Goal: Task Accomplishment & Management: Manage account settings

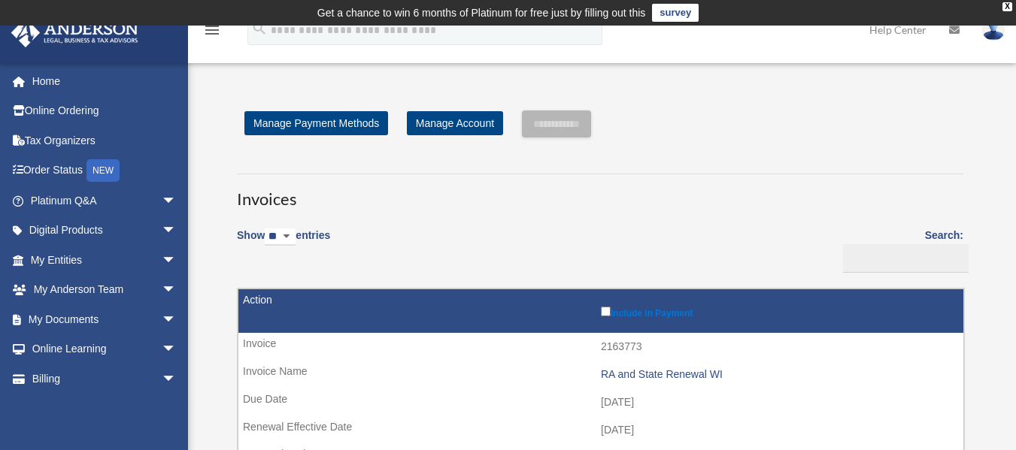
scroll to position [226, 0]
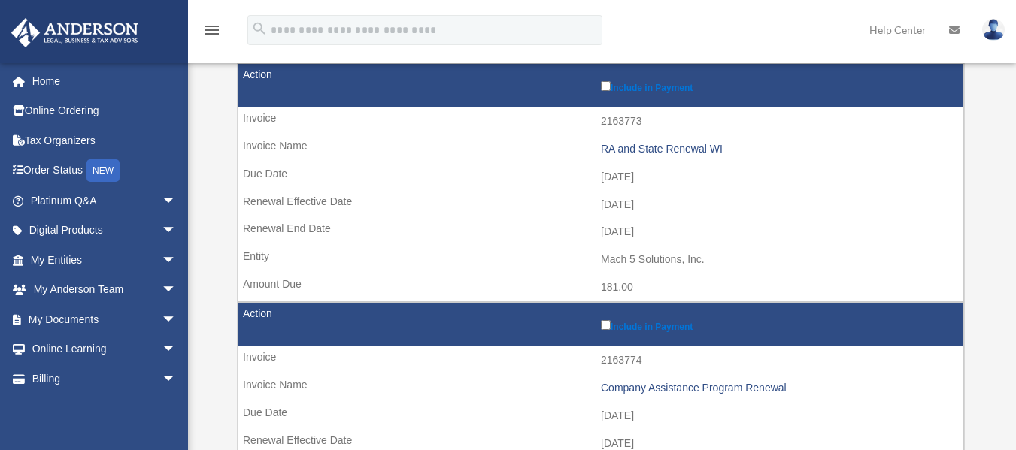
click at [1006, 6] on link at bounding box center [993, 29] width 45 height 66
click at [64, 167] on link "Order Status NEW" at bounding box center [105, 171] width 189 height 31
click at [111, 169] on div "NEW" at bounding box center [102, 170] width 33 height 23
drag, startPoint x: 50, startPoint y: 83, endPoint x: 53, endPoint y: 89, distance: 7.7
click at [50, 83] on link "Home" at bounding box center [105, 81] width 189 height 30
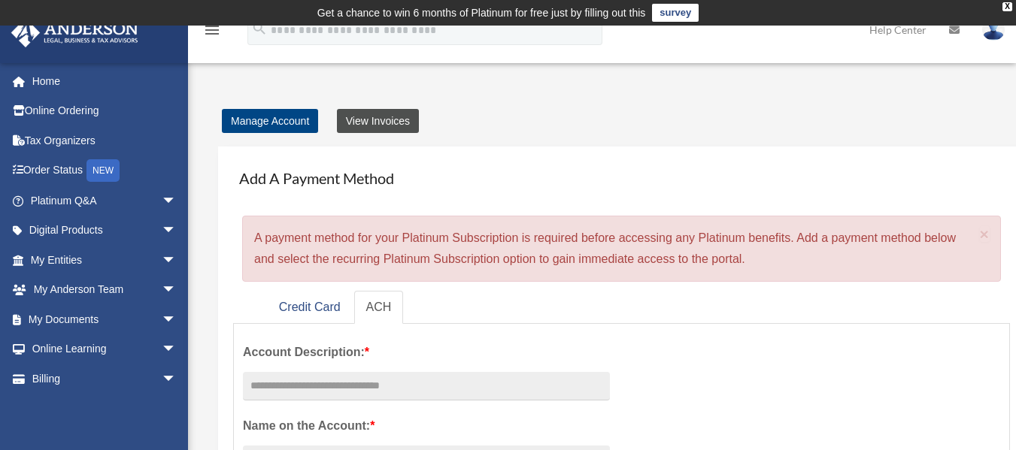
click at [380, 120] on link "View Invoices" at bounding box center [378, 121] width 82 height 24
click at [1009, 2] on td "Get a chance to win 6 months of Platinum for free just by filling out this surv…" at bounding box center [508, 13] width 1016 height 26
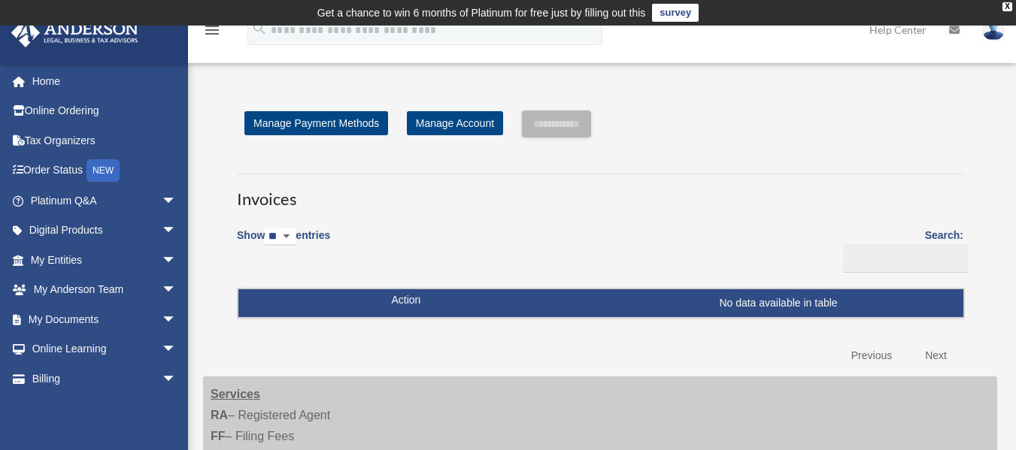
click at [956, 31] on icon at bounding box center [954, 30] width 11 height 11
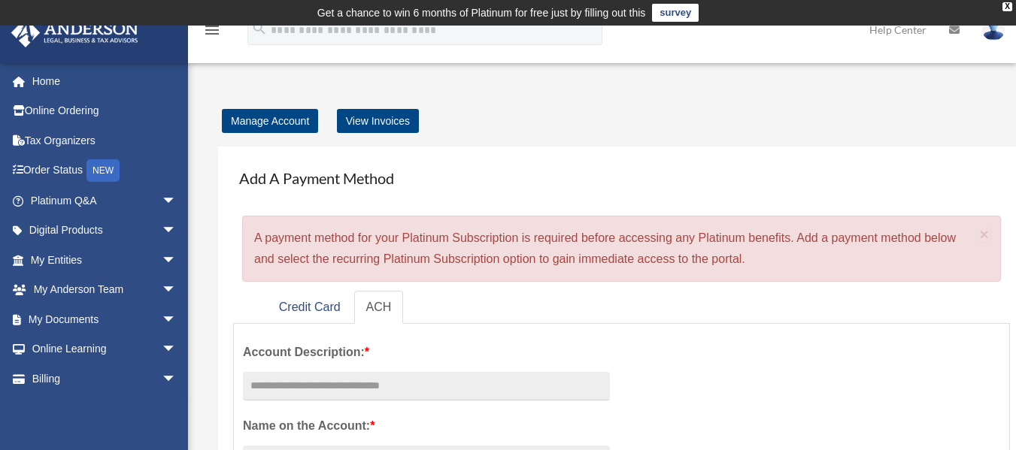
click at [958, 33] on icon at bounding box center [954, 30] width 11 height 11
click at [956, 31] on icon at bounding box center [954, 30] width 11 height 11
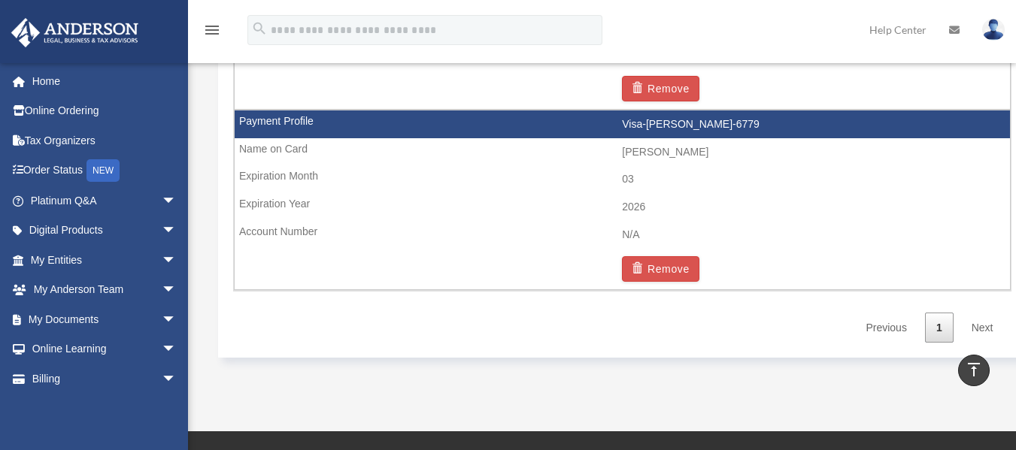
scroll to position [1504, 0]
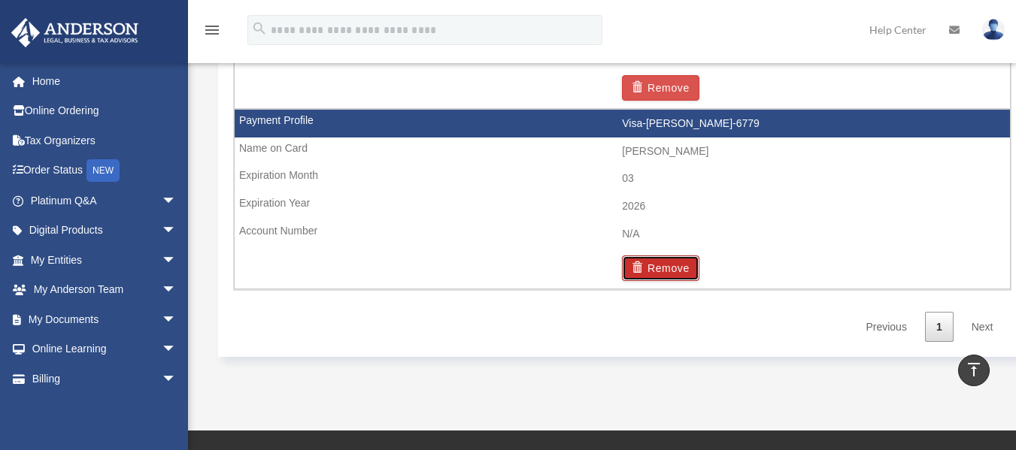
click at [665, 266] on button "Remove" at bounding box center [660, 269] width 77 height 26
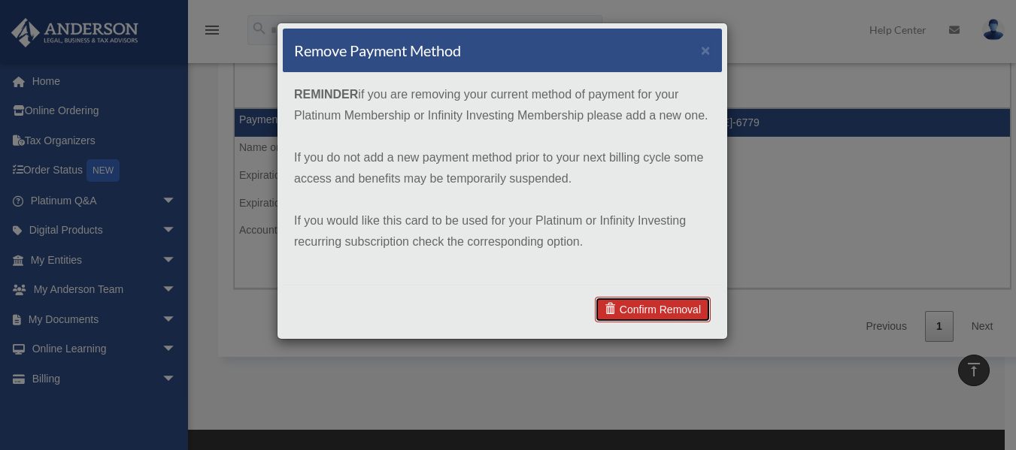
click at [653, 308] on link "Confirm Removal" at bounding box center [653, 310] width 116 height 26
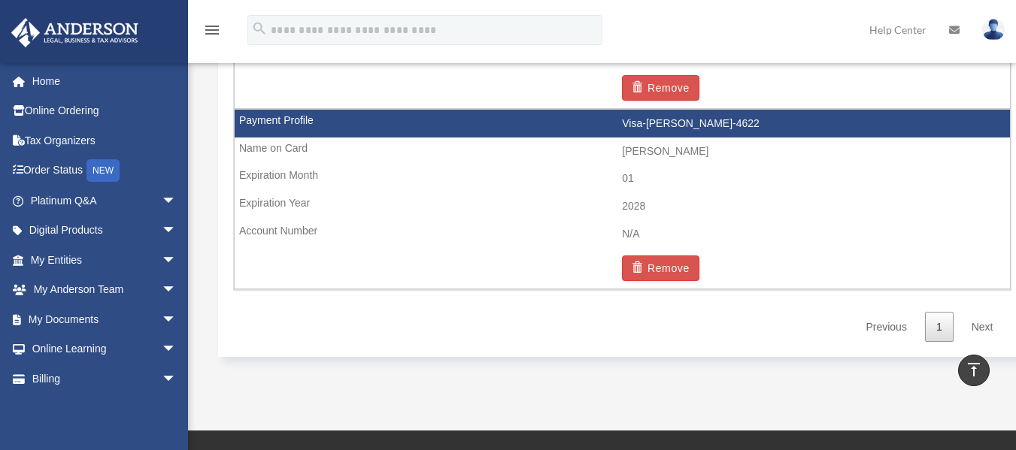
scroll to position [1474, 0]
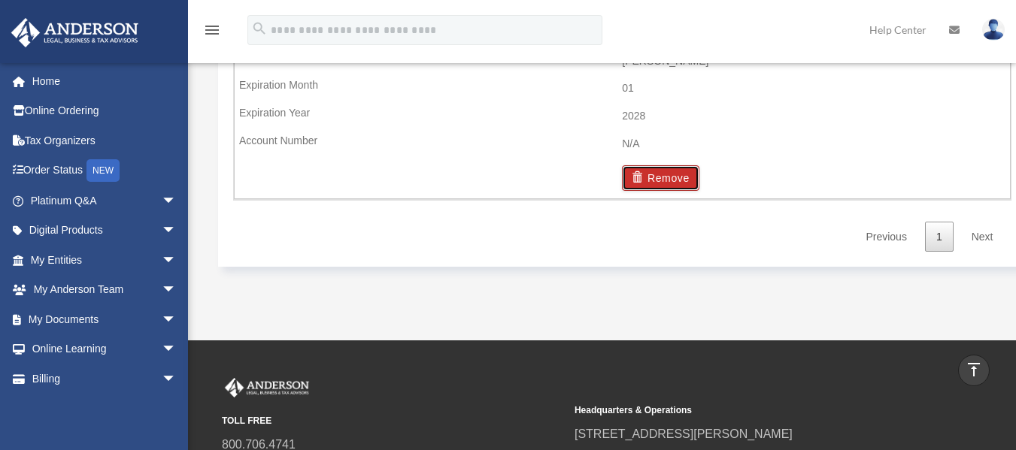
click at [665, 180] on button "Remove" at bounding box center [660, 178] width 77 height 26
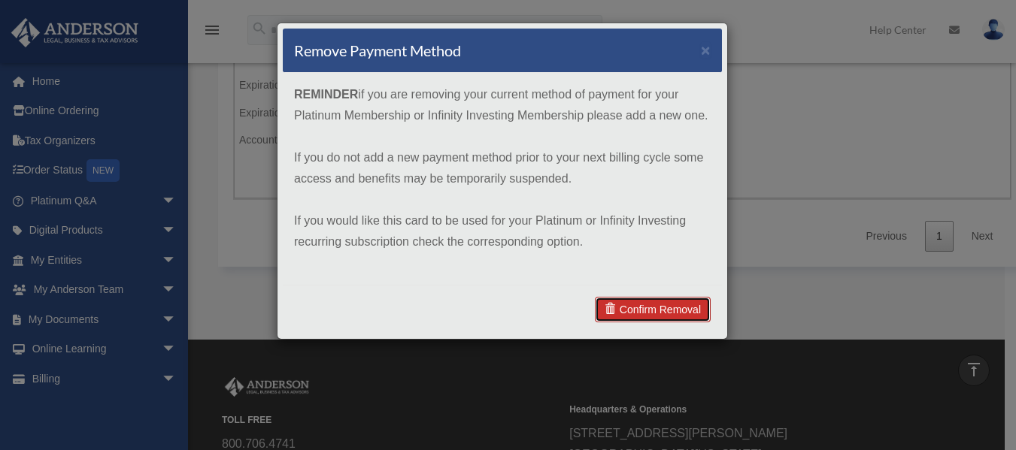
click at [668, 298] on link "Confirm Removal" at bounding box center [653, 310] width 116 height 26
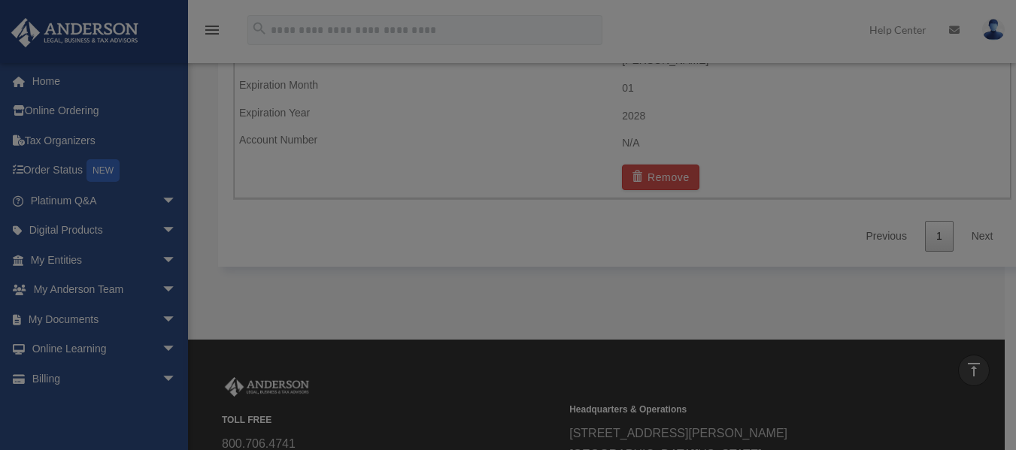
click at [663, 310] on div at bounding box center [508, 225] width 1016 height 450
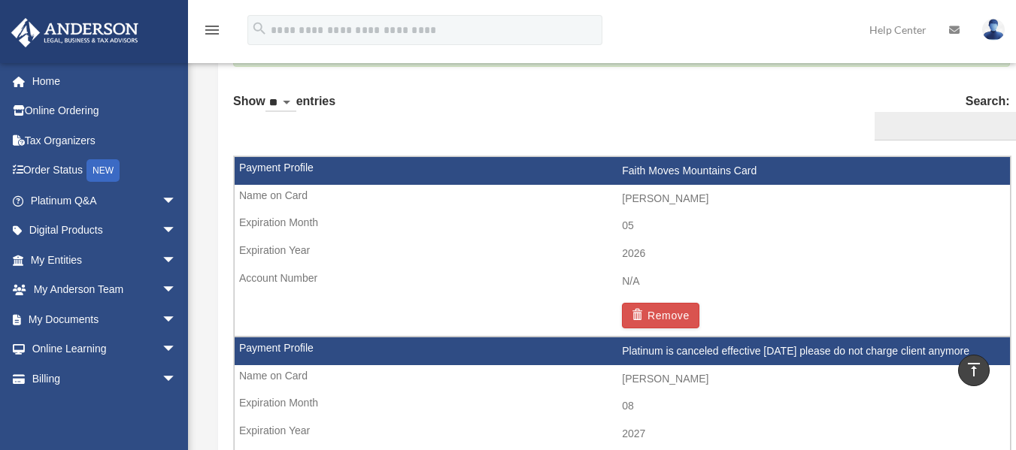
scroll to position [962, 0]
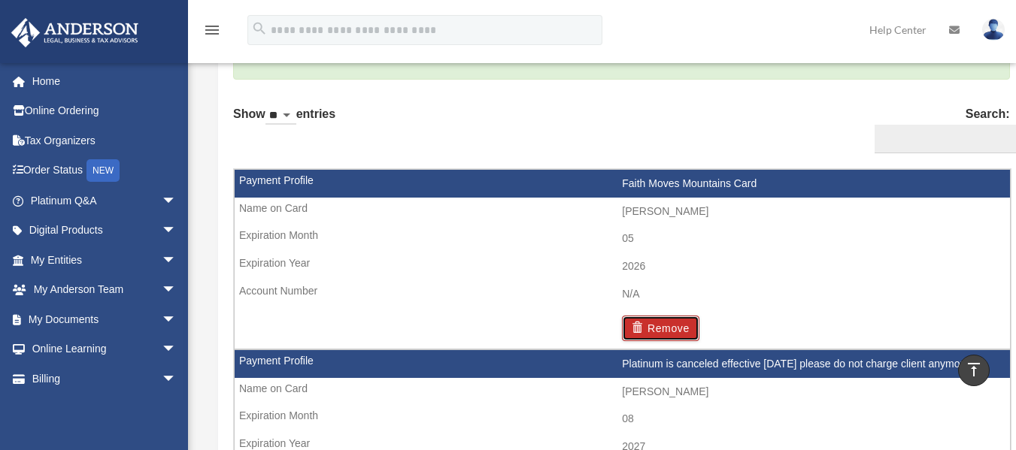
click at [673, 325] on button "Remove" at bounding box center [660, 329] width 77 height 26
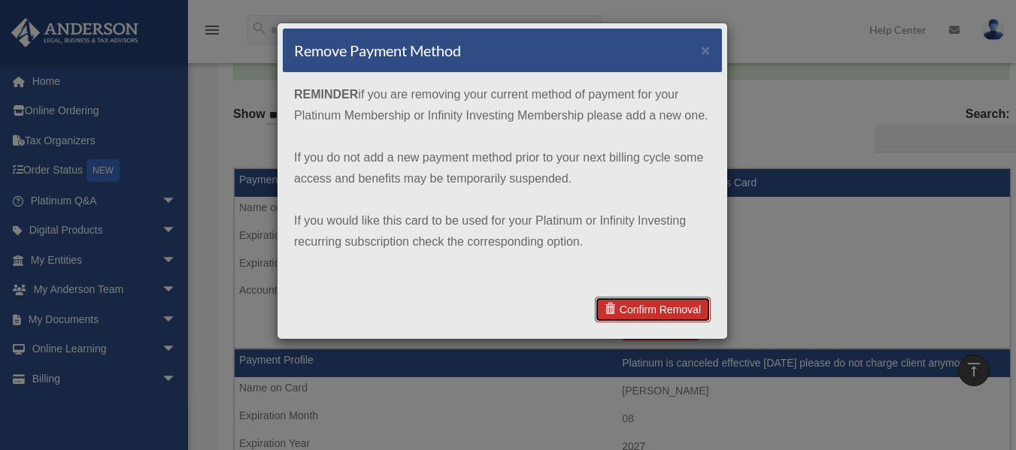
click at [668, 307] on link "Confirm Removal" at bounding box center [653, 310] width 116 height 26
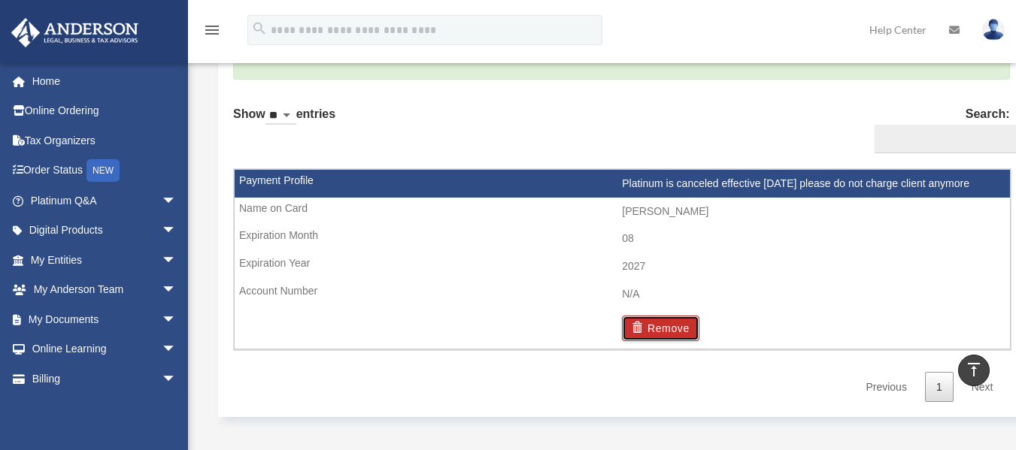
click at [663, 328] on button "Remove" at bounding box center [660, 329] width 77 height 26
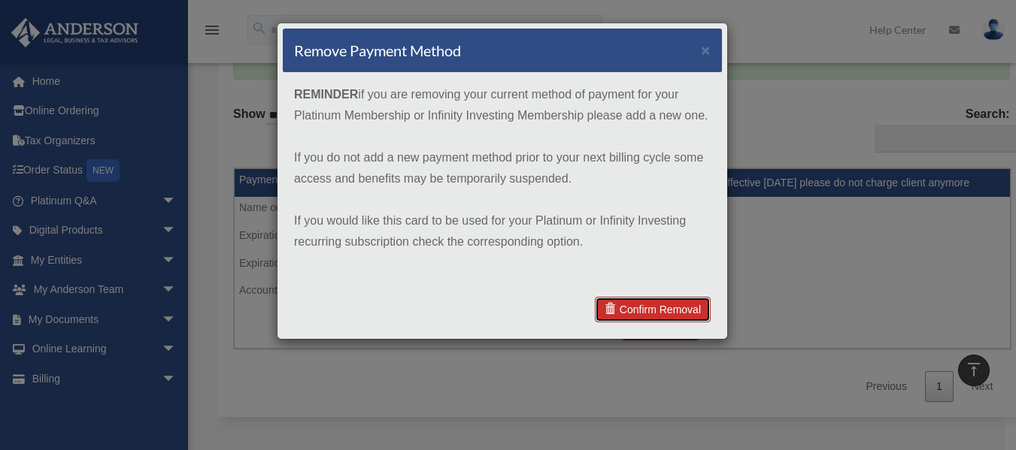
click at [641, 304] on link "Confirm Removal" at bounding box center [653, 310] width 116 height 26
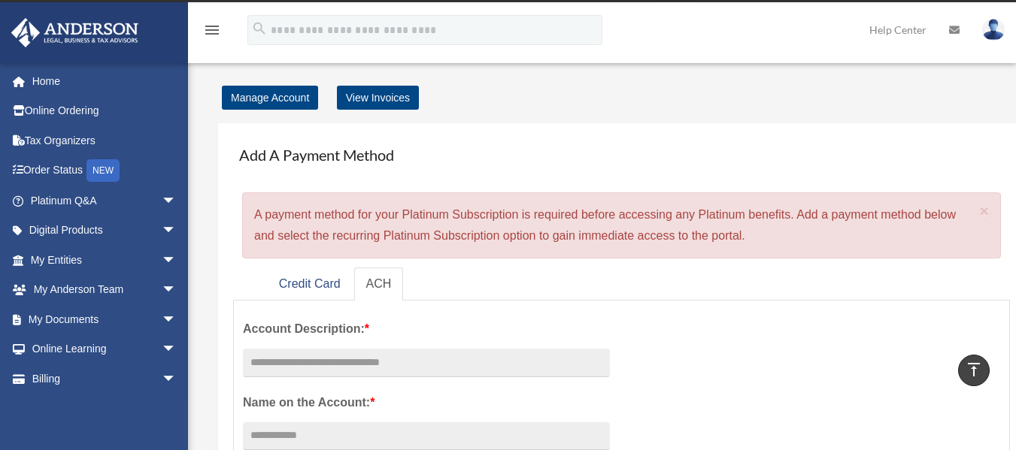
scroll to position [0, 0]
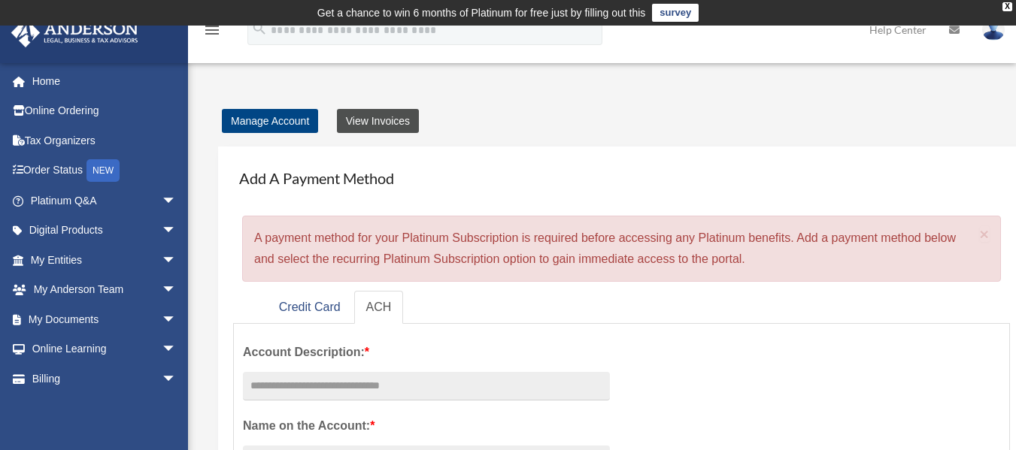
click at [379, 110] on link "View Invoices" at bounding box center [378, 121] width 82 height 24
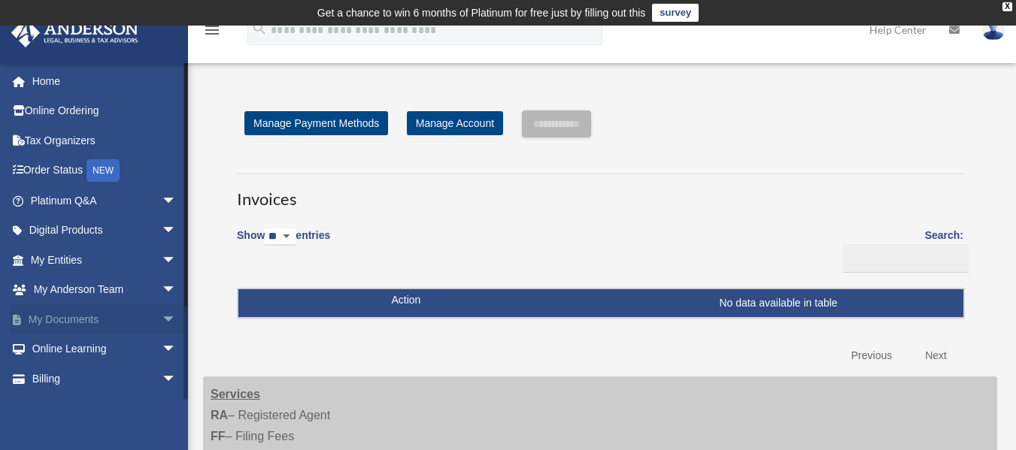
click at [144, 317] on link "My Documents arrow_drop_down" at bounding box center [105, 320] width 189 height 30
click at [162, 375] on span "arrow_drop_down" at bounding box center [177, 379] width 30 height 31
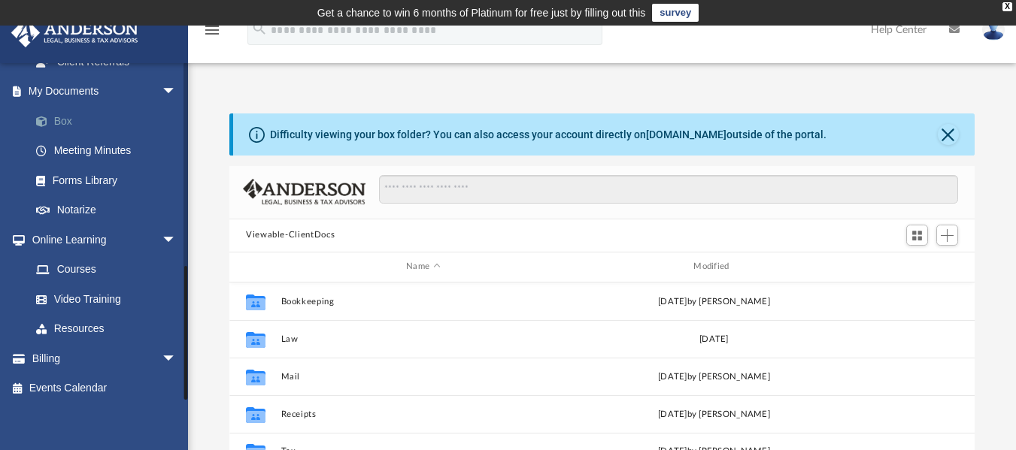
scroll to position [502, 0]
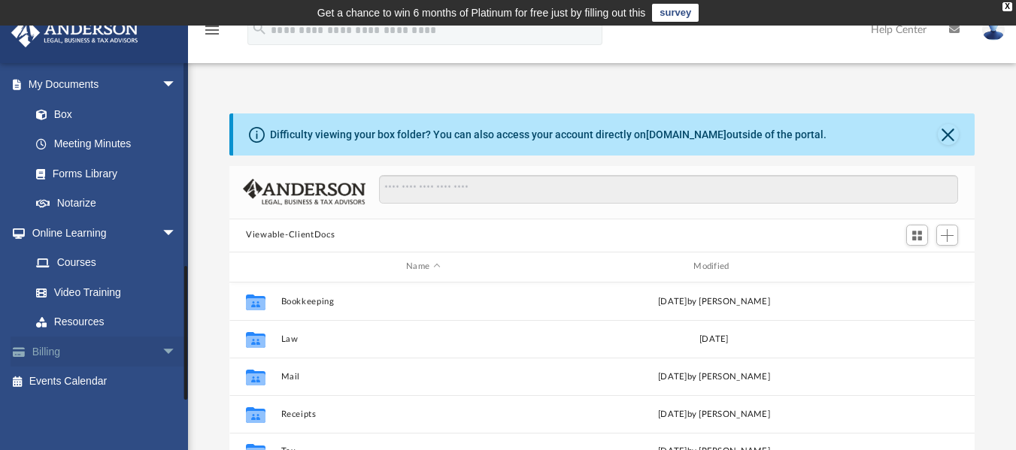
click at [162, 355] on span "arrow_drop_down" at bounding box center [177, 352] width 30 height 31
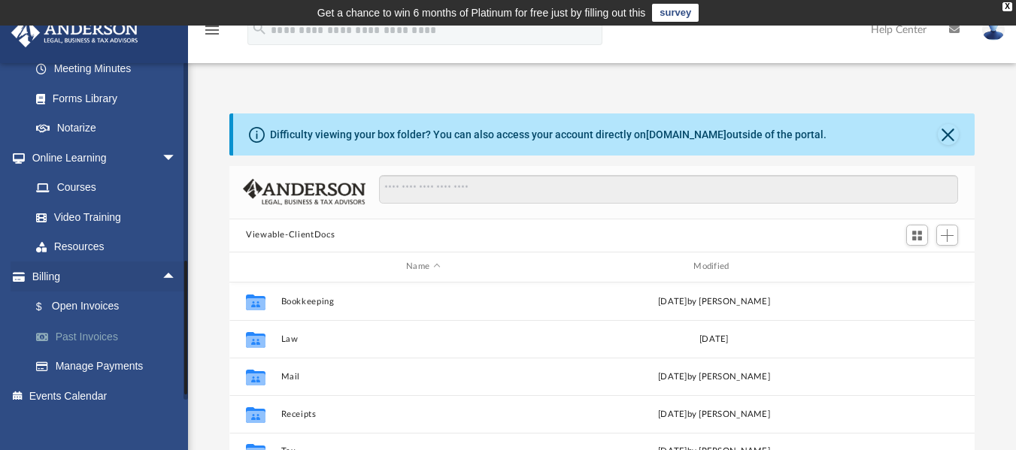
click at [100, 337] on link "Past Invoices" at bounding box center [110, 337] width 178 height 30
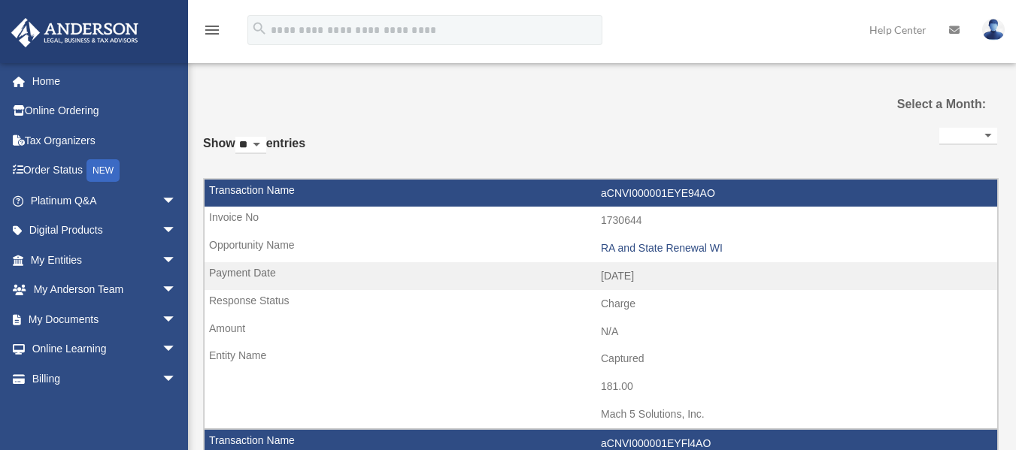
select select
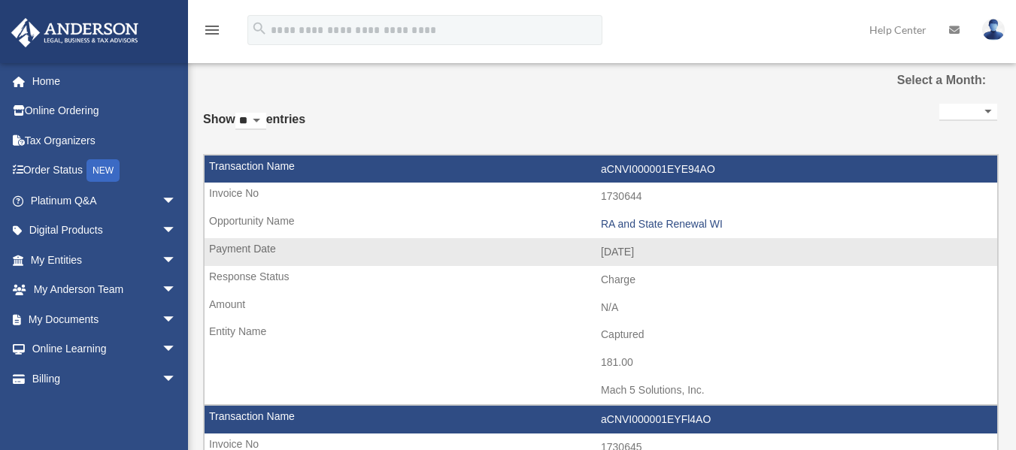
scroll to position [75, 0]
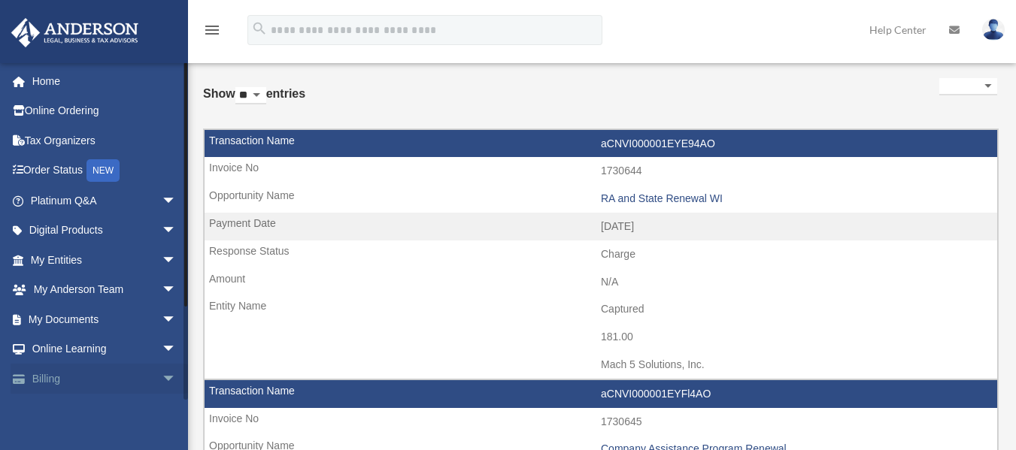
click at [162, 373] on span "arrow_drop_down" at bounding box center [177, 379] width 30 height 31
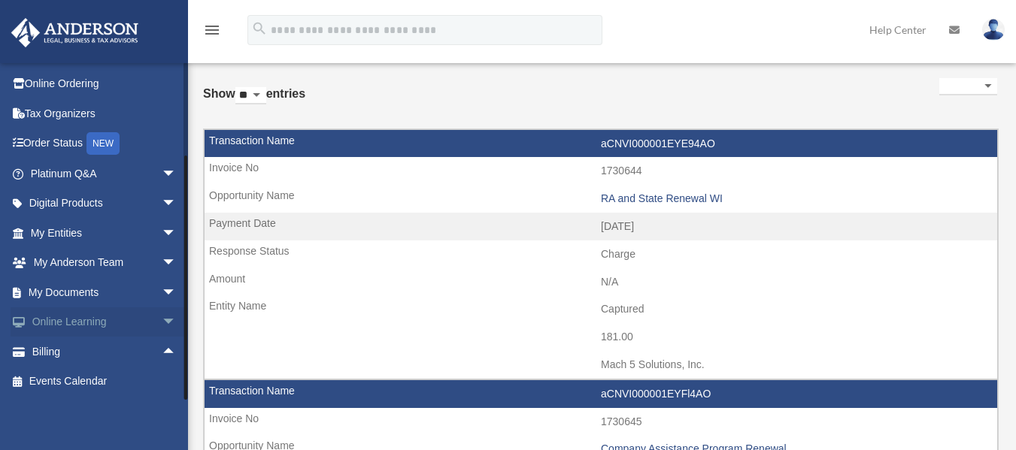
scroll to position [301, 0]
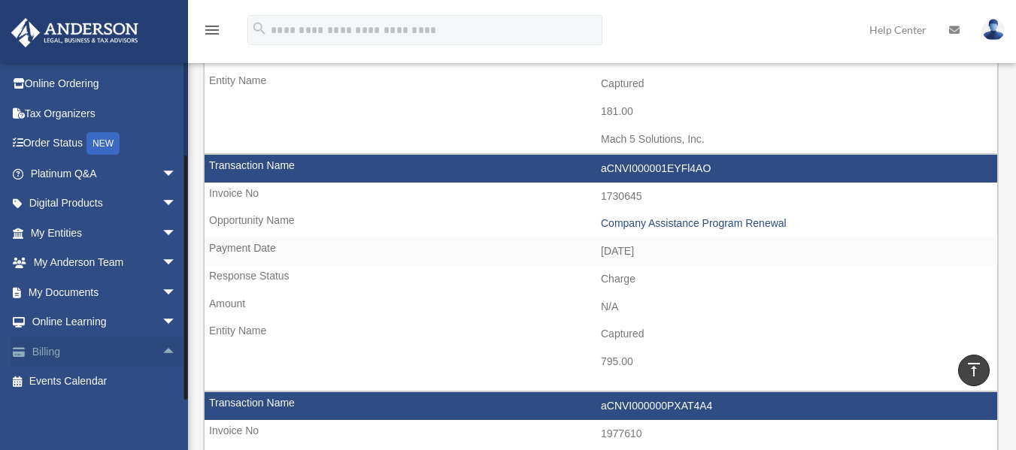
click at [162, 346] on span "arrow_drop_up" at bounding box center [177, 352] width 30 height 31
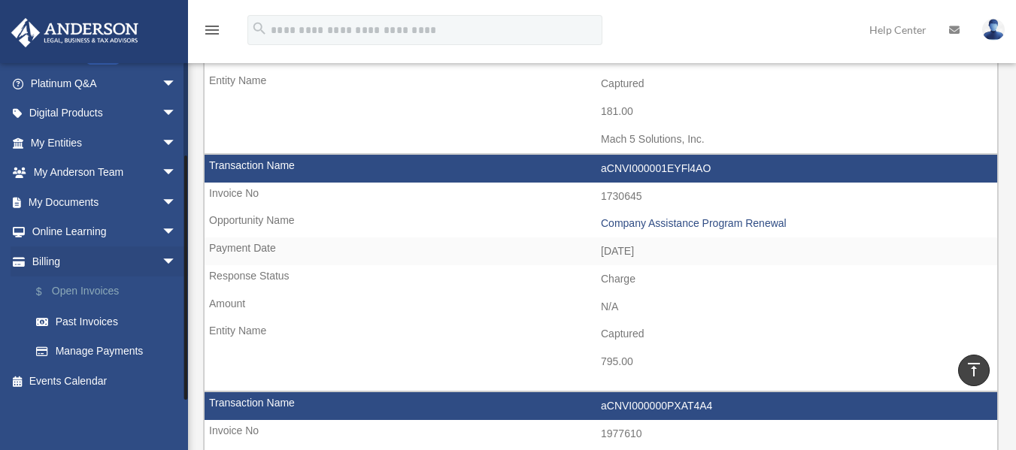
click at [102, 289] on link "$ Open Invoices" at bounding box center [110, 292] width 178 height 31
